Goal: Task Accomplishment & Management: Manage account settings

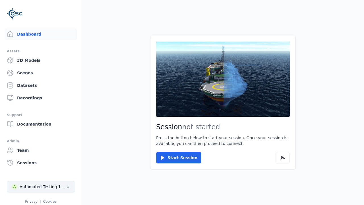
click at [41, 187] on div "Automated Testing 1 - Playwright" at bounding box center [43, 187] width 46 height 6
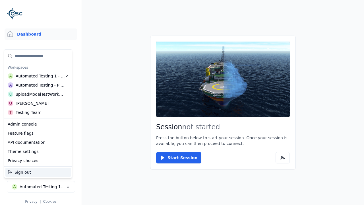
click at [38, 85] on div "Automated Testing - Playwright" at bounding box center [40, 85] width 49 height 6
click at [182, 102] on html "Support Dashboard Assets 3D Models Scenes Datasets Recordings Support Documenta…" at bounding box center [182, 102] width 364 height 205
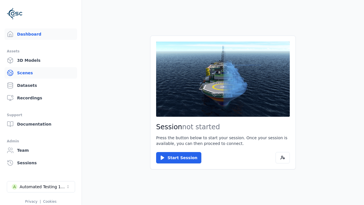
click at [41, 73] on link "Scenes" at bounding box center [41, 72] width 73 height 11
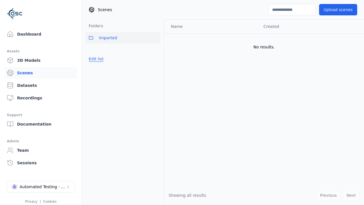
click at [96, 59] on button "Edit list" at bounding box center [96, 59] width 22 height 10
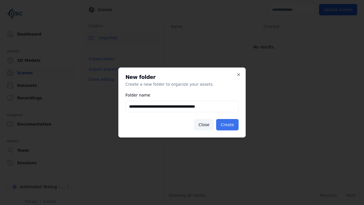
type input "**********"
click at [227, 125] on button "Create" at bounding box center [227, 124] width 22 height 11
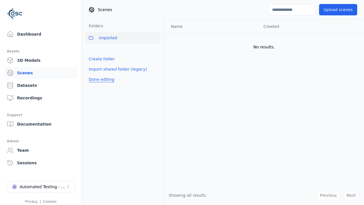
click at [101, 85] on button "Done editing" at bounding box center [101, 79] width 32 height 10
click at [96, 74] on button "Done editing" at bounding box center [101, 79] width 32 height 10
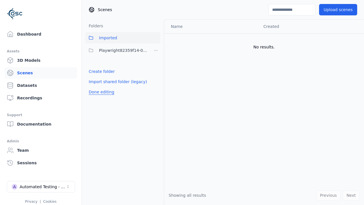
click at [156, 50] on html "Support Dashboard Assets 3D Models Scenes Datasets Recordings Support Documenta…" at bounding box center [182, 102] width 364 height 205
click at [156, 80] on div "Rename" at bounding box center [156, 80] width 38 height 9
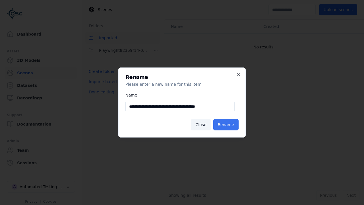
type input "**********"
click at [226, 125] on button "Rename" at bounding box center [225, 124] width 25 height 11
click at [101, 92] on button "Done editing" at bounding box center [101, 92] width 32 height 10
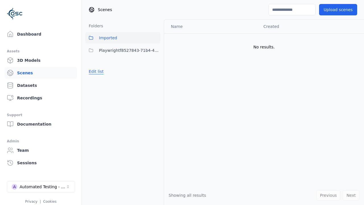
click at [96, 71] on button "Edit list" at bounding box center [96, 71] width 22 height 10
click at [156, 50] on html "Support Dashboard Assets 3D Models Scenes Datasets Recordings Support Documenta…" at bounding box center [182, 102] width 364 height 205
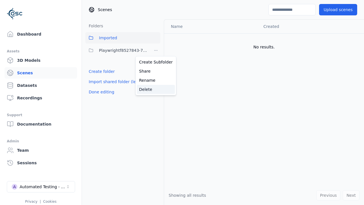
click at [156, 89] on div "Delete" at bounding box center [156, 89] width 38 height 9
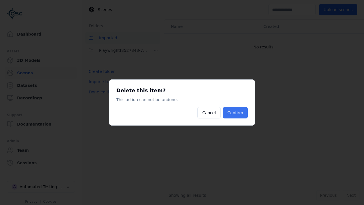
click at [235, 113] on button "Confirm" at bounding box center [235, 112] width 25 height 11
